Goal: Task Accomplishment & Management: Manage account settings

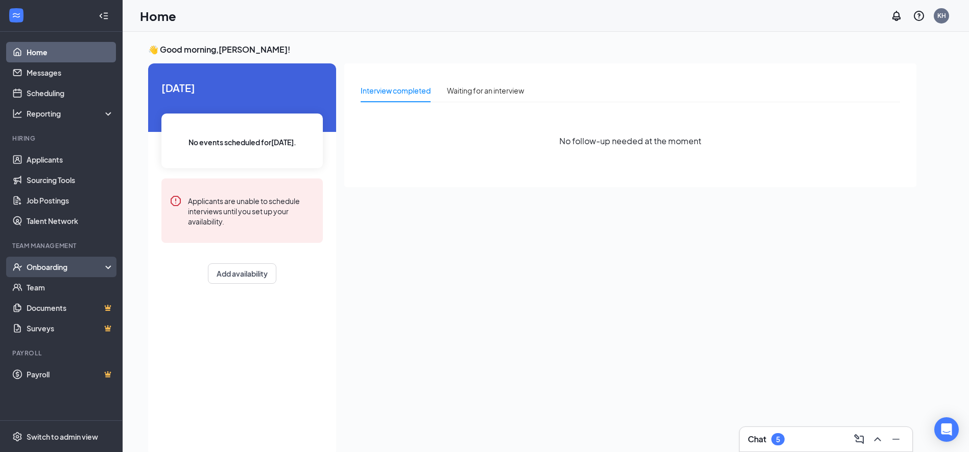
click at [55, 269] on div "Onboarding" at bounding box center [66, 267] width 79 height 10
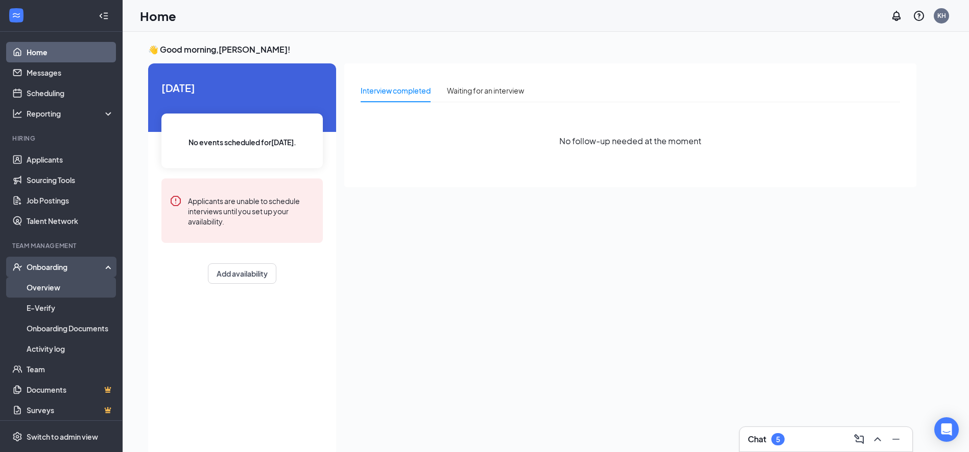
click at [62, 286] on link "Overview" at bounding box center [70, 287] width 87 height 20
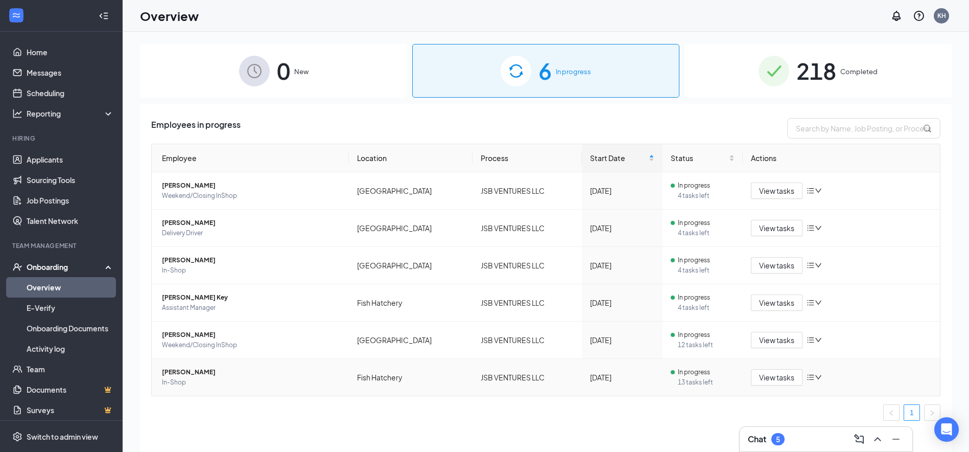
click at [821, 378] on icon "down" at bounding box center [818, 376] width 7 height 7
click at [669, 422] on div "Employee Location Process Start Date Status Actions [PERSON_NAME] Weekend/Closi…" at bounding box center [545, 286] width 789 height 285
click at [771, 377] on span "View tasks" at bounding box center [776, 376] width 35 height 11
